Goal: Information Seeking & Learning: Learn about a topic

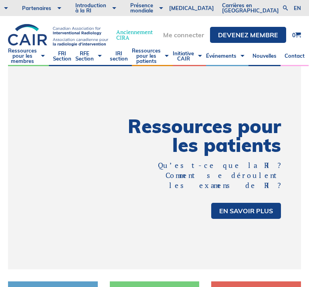
click at [190, 34] on link "Me connecter" at bounding box center [183, 35] width 41 height 6
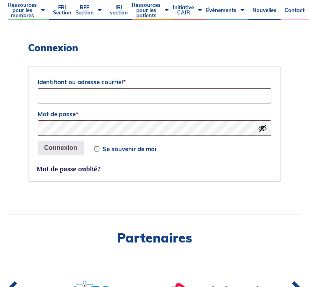
scroll to position [196, 0]
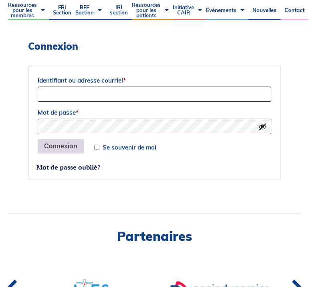
type input "dany.croteau@mail.mcgill.ca"
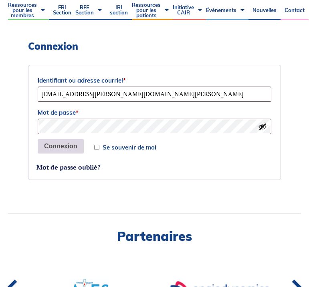
click at [75, 150] on button "Connexion" at bounding box center [61, 146] width 46 height 14
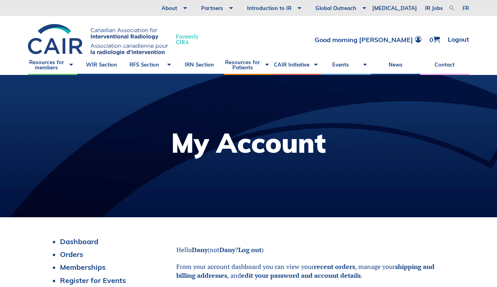
click at [308, 6] on link at bounding box center [452, 8] width 10 height 10
type input "virtual angio suite"
click at [308, 5] on link at bounding box center [452, 8] width 10 height 10
click at [308, 8] on link at bounding box center [452, 8] width 10 height 10
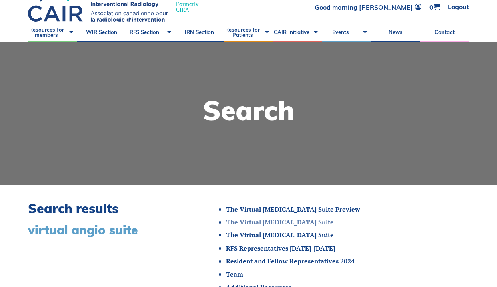
scroll to position [34, 0]
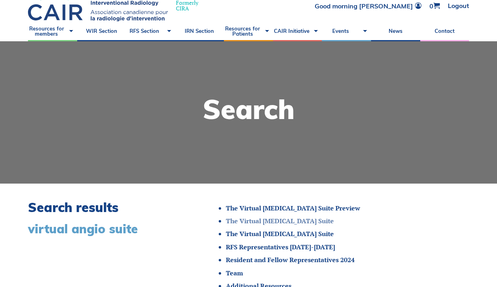
click at [294, 221] on link "The Virtual Angiography Suite" at bounding box center [280, 220] width 108 height 9
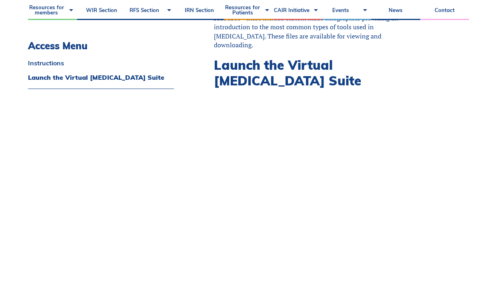
scroll to position [481, 0]
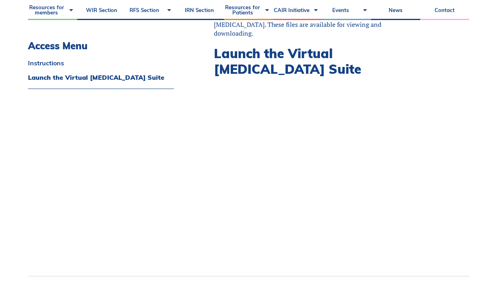
click at [468, 202] on div "Instructions The Virtual Angiography Suite can be accessed below by pressing th…" at bounding box center [331, 5] width 275 height 540
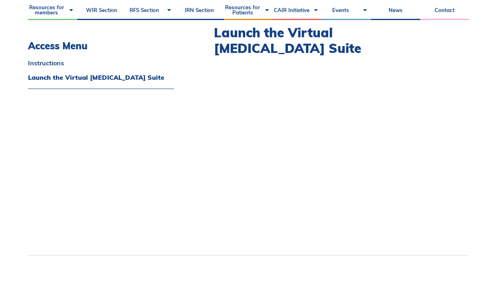
scroll to position [503, 0]
